Goal: Task Accomplishment & Management: Use online tool/utility

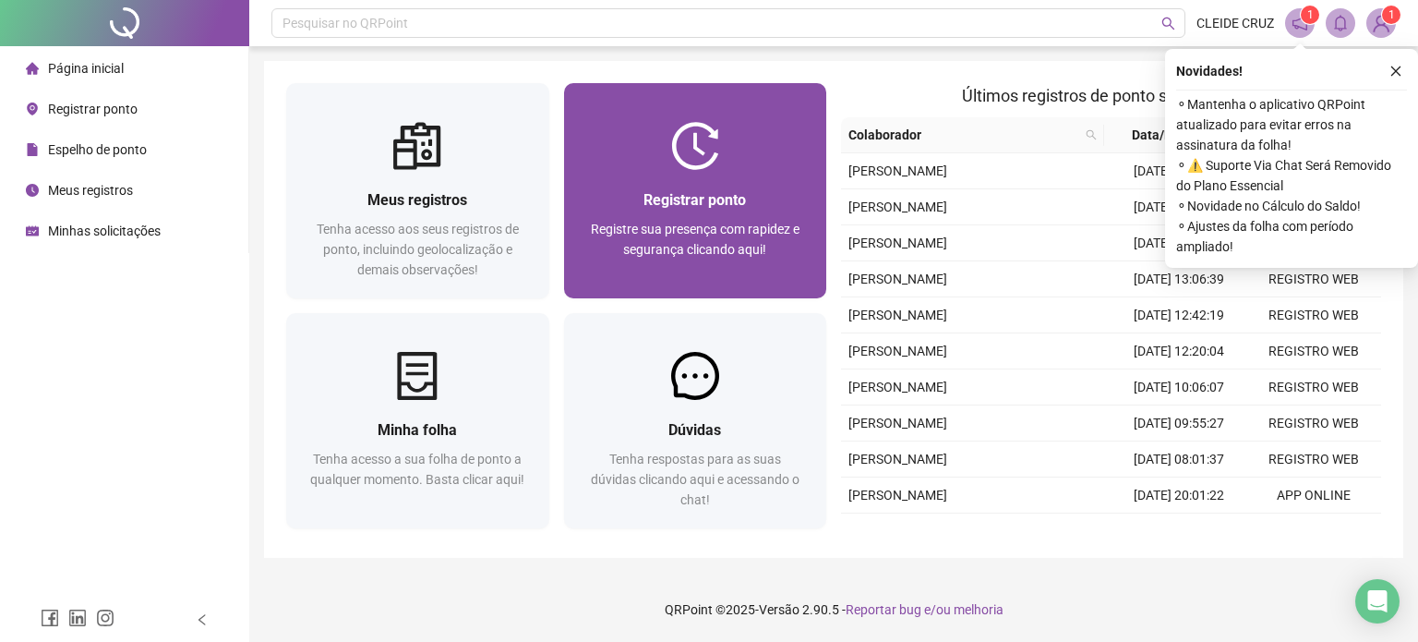
click at [724, 176] on div "Registrar ponto Registre sua presença com rapidez e segurança clicando aqui!" at bounding box center [695, 234] width 263 height 128
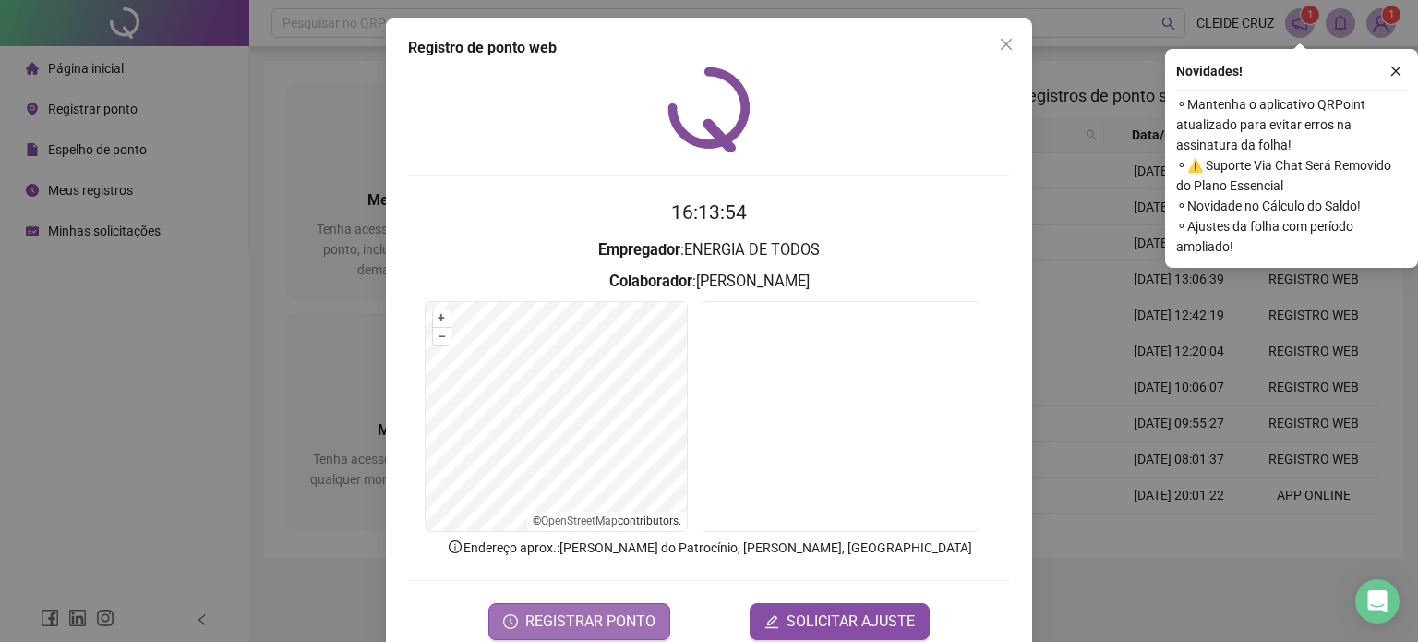
click at [565, 622] on span "REGISTRAR PONTO" at bounding box center [590, 621] width 130 height 22
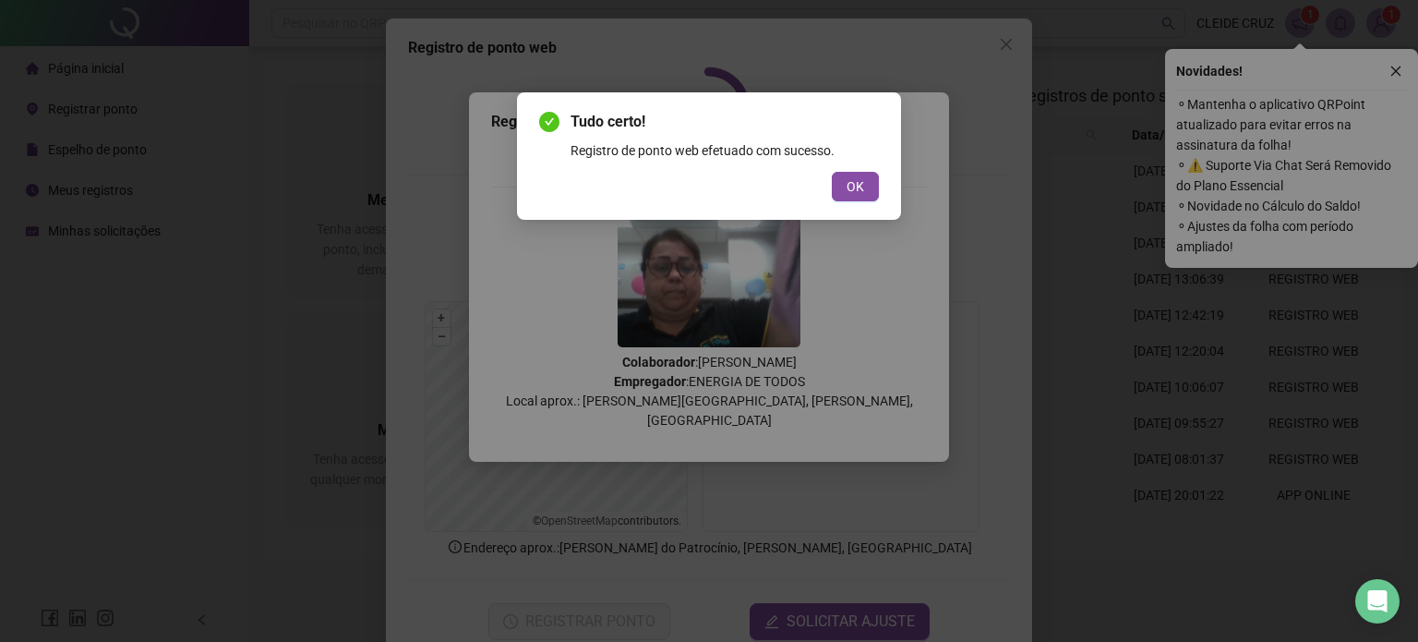
click at [565, 622] on div "Tudo certo! Registro de ponto web efetuado com sucesso. OK" at bounding box center [709, 321] width 1418 height 642
click at [848, 196] on span "OK" at bounding box center [856, 186] width 18 height 20
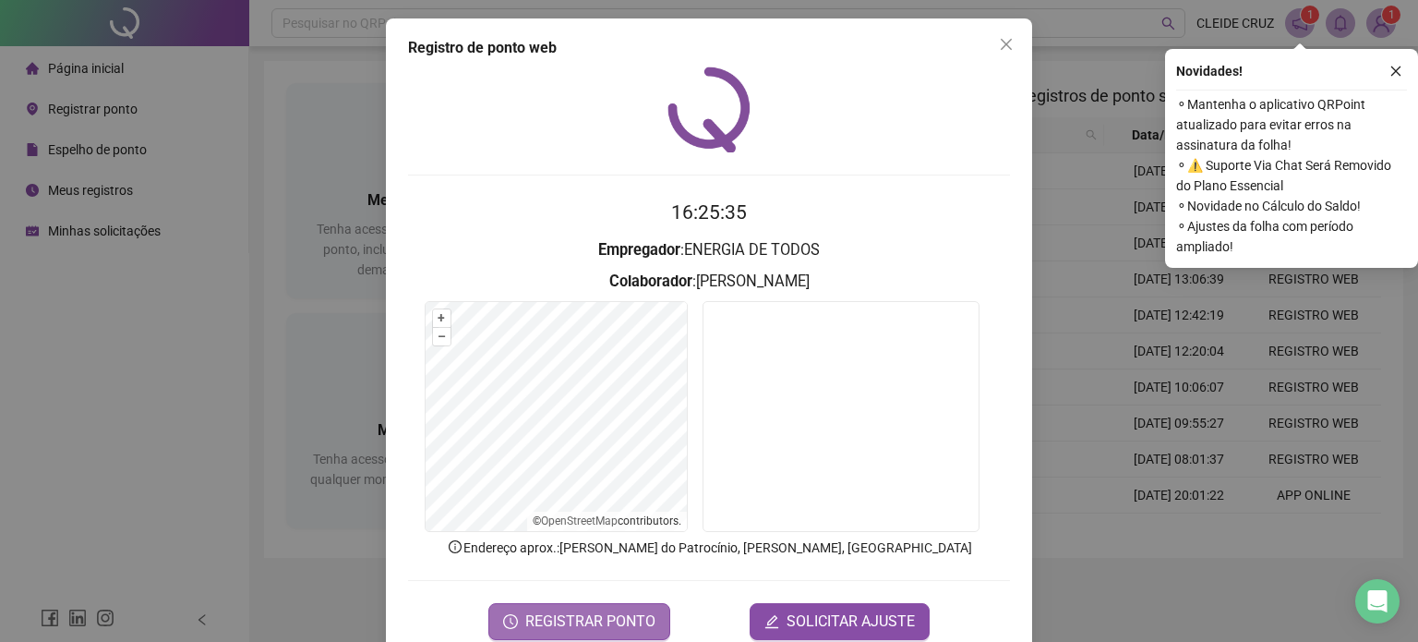
click at [584, 625] on span "REGISTRAR PONTO" at bounding box center [590, 621] width 130 height 22
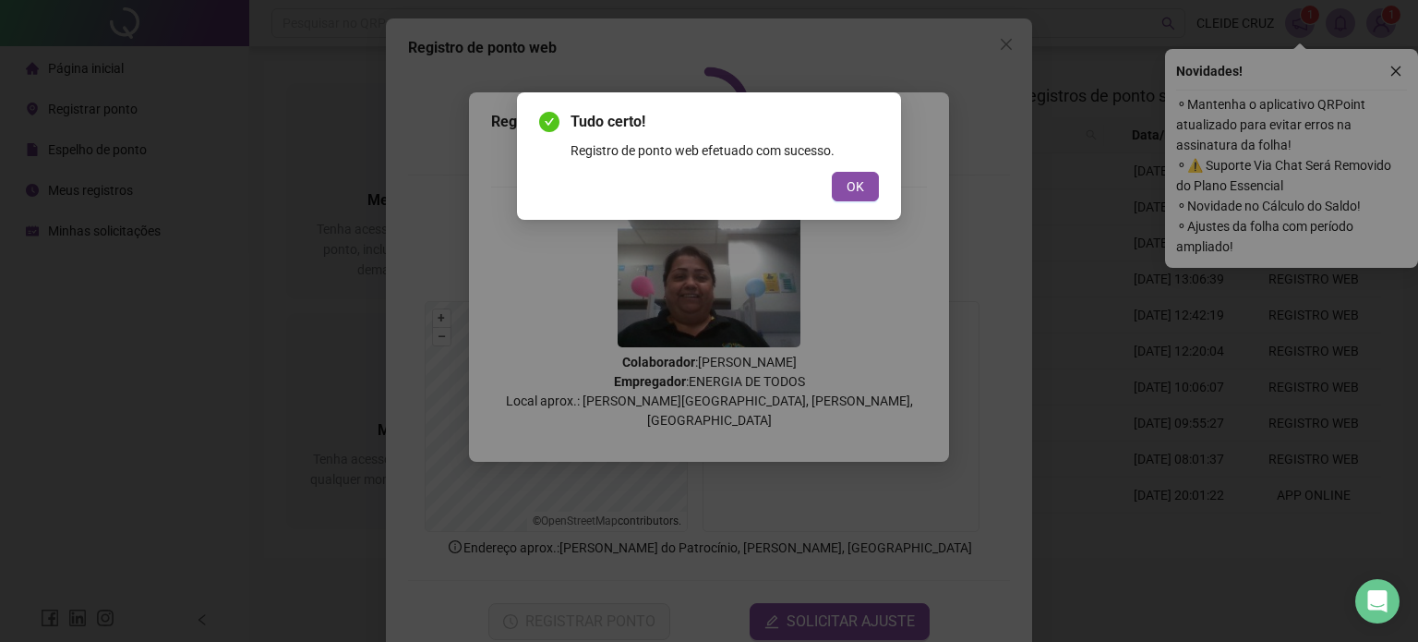
click at [856, 170] on div "Tudo certo! Registro de ponto web efetuado com sucesso. OK" at bounding box center [709, 156] width 340 height 90
click at [850, 188] on span "OK" at bounding box center [856, 186] width 18 height 20
